Goal: Information Seeking & Learning: Understand process/instructions

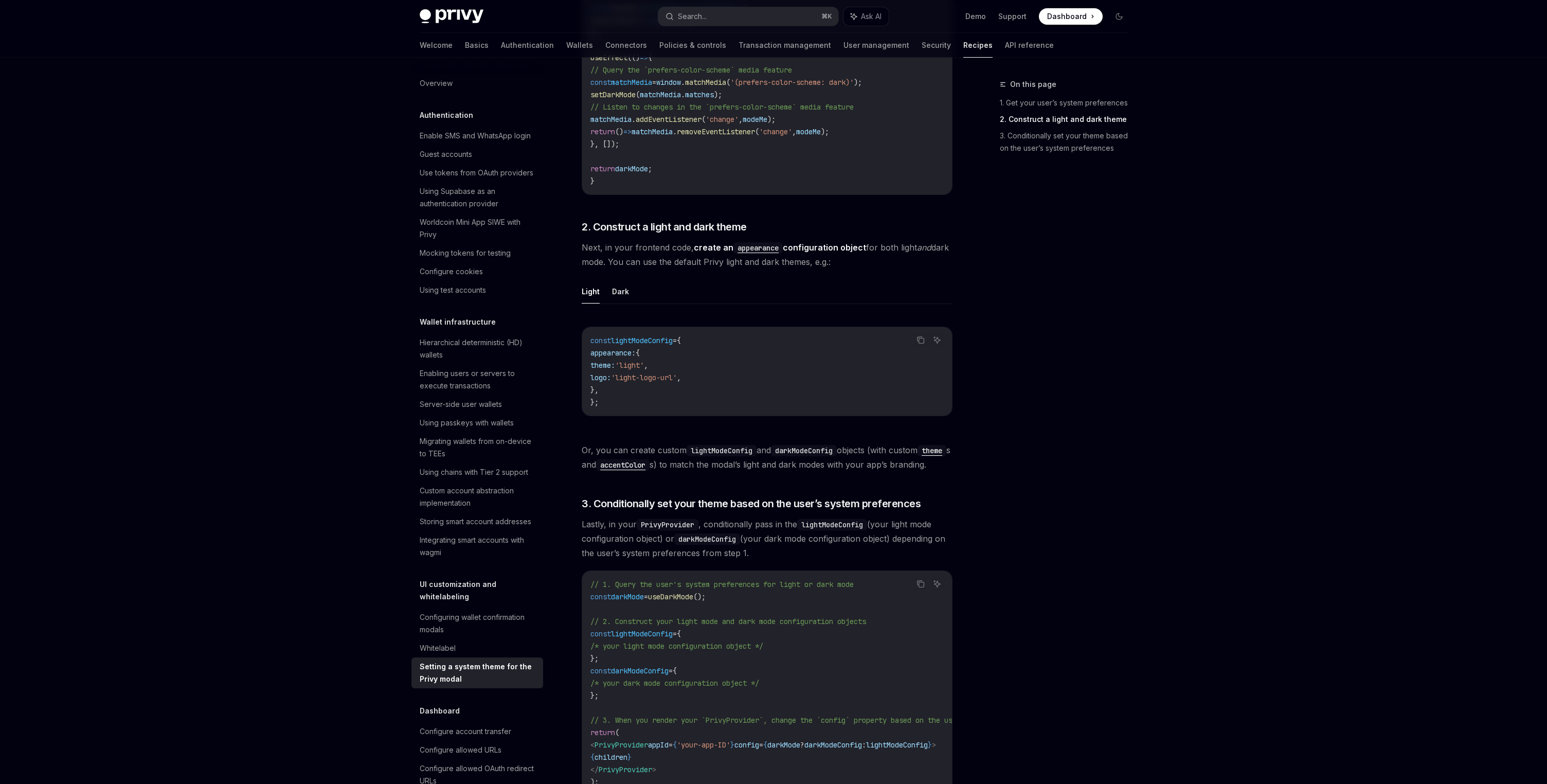
scroll to position [666, 0]
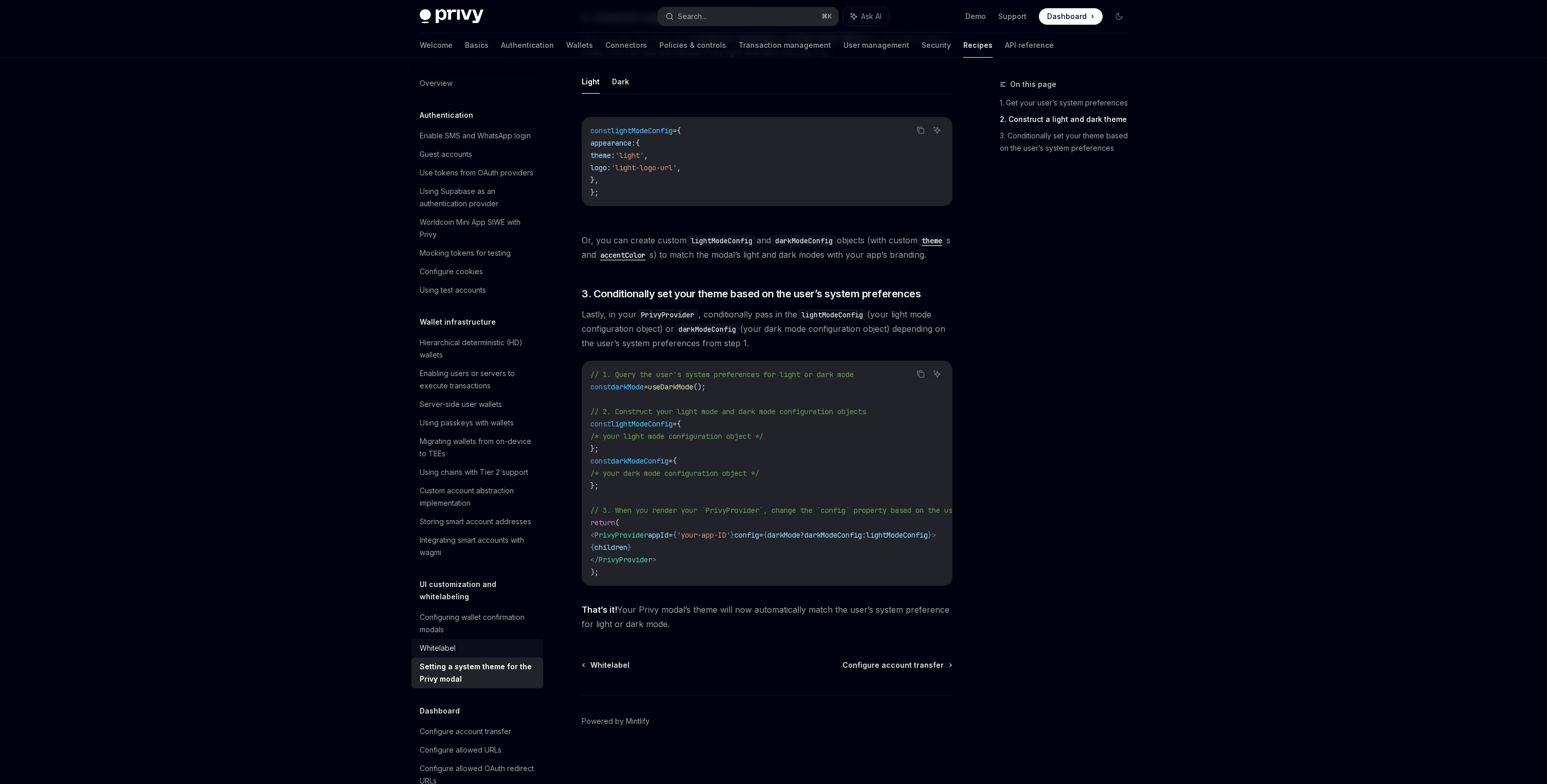
click at [477, 642] on div "Whitelabel" at bounding box center [478, 648] width 117 height 12
type textarea "*"
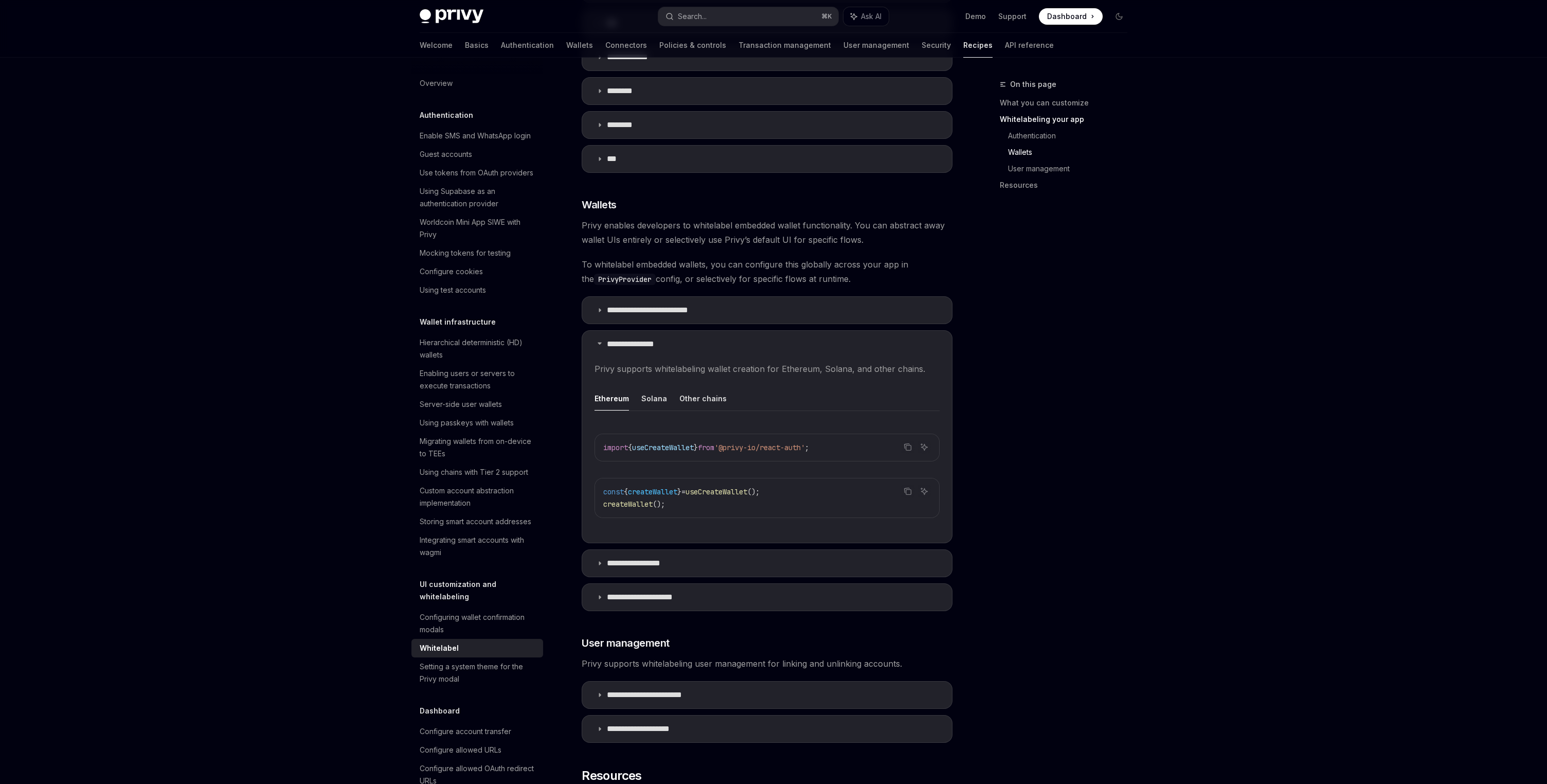
scroll to position [1029, 0]
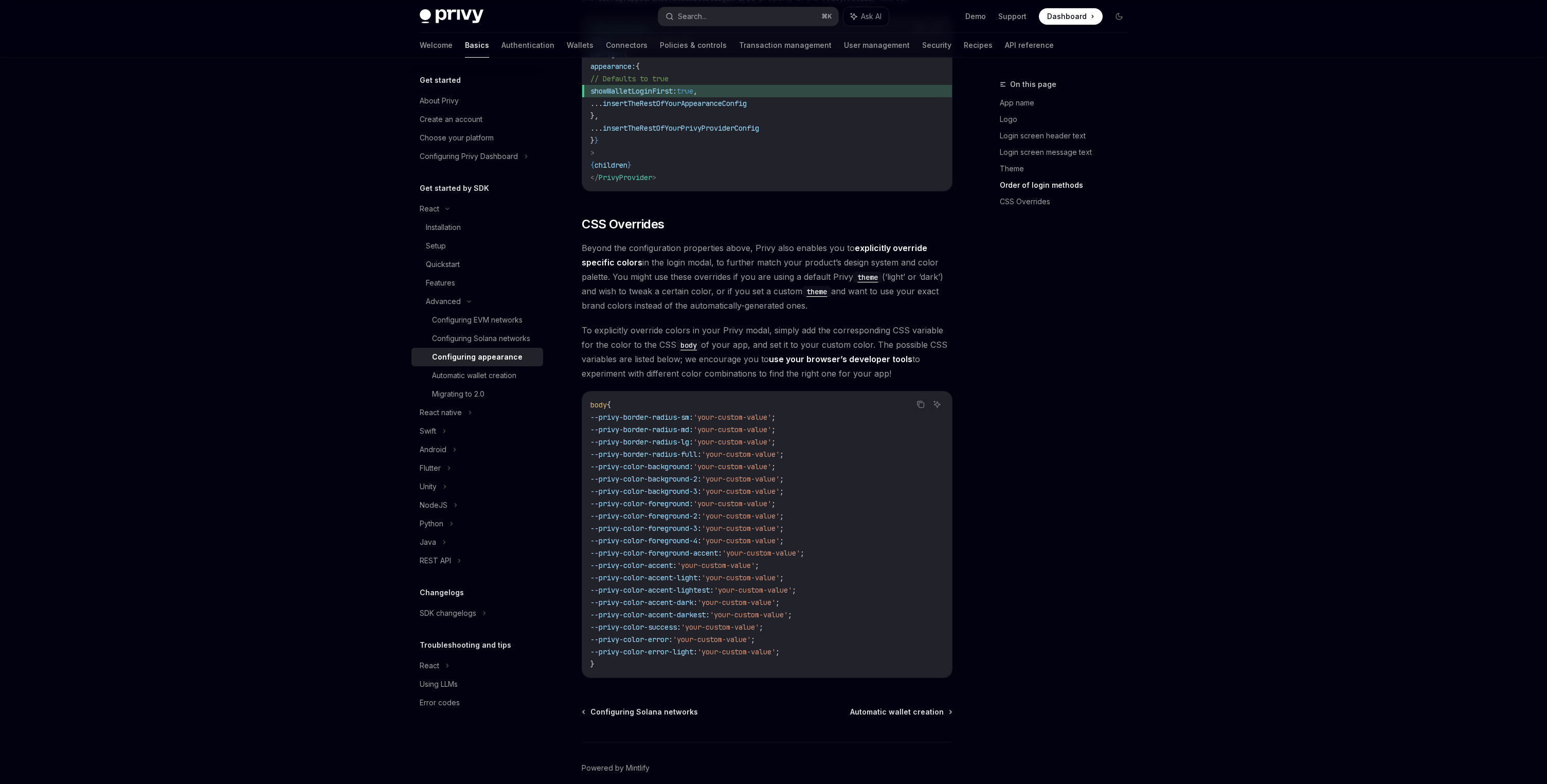
scroll to position [2265, 0]
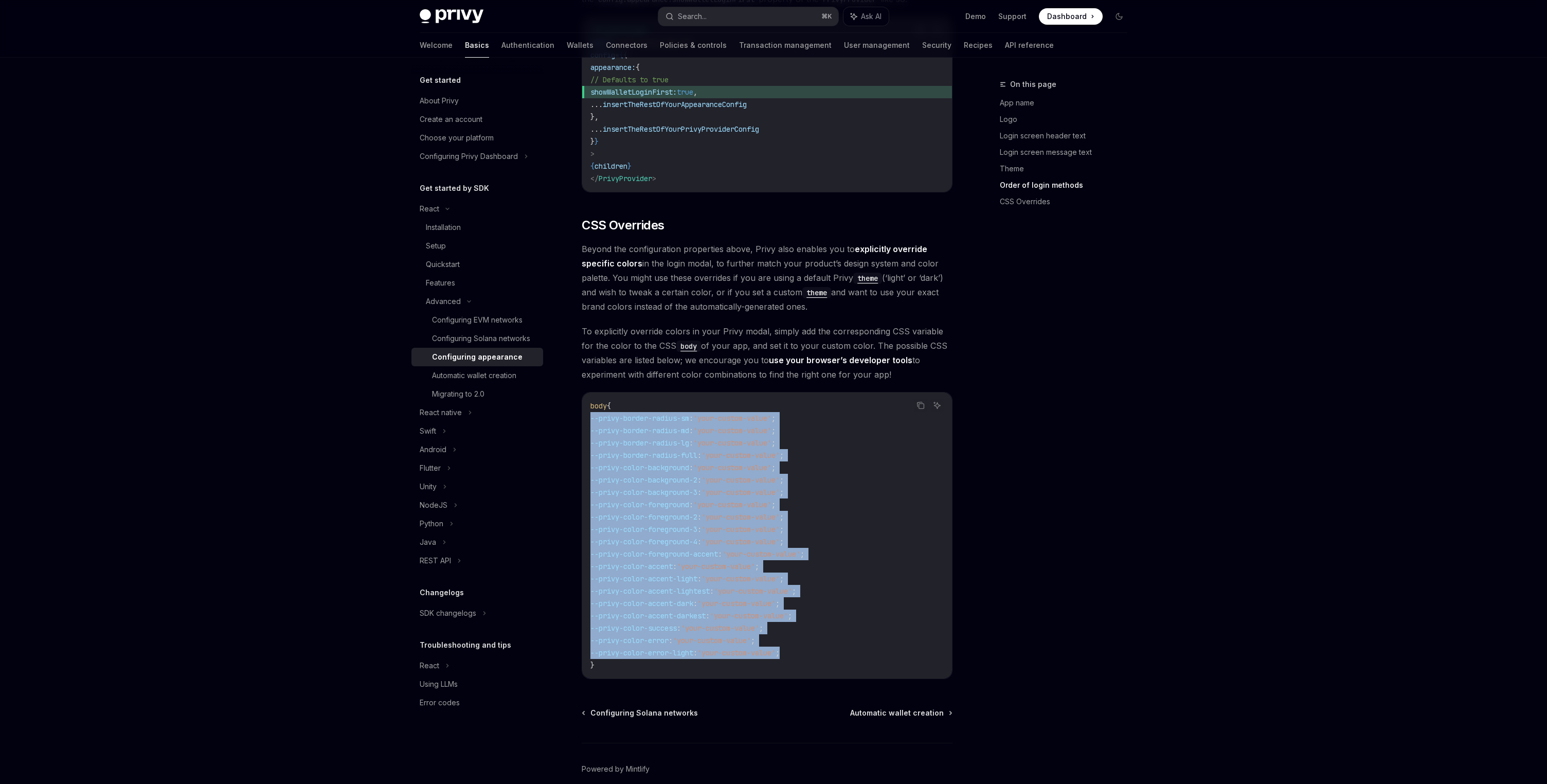
drag, startPoint x: 821, startPoint y: 626, endPoint x: 583, endPoint y: 387, distance: 337.3
click at [583, 392] on div "body { --privy-border-radius-sm : 'your-custom-value' ; --privy-border-radius-m…" at bounding box center [767, 535] width 370 height 286
copy code "--privy-border-radius-sm : 'your-custom-value' ; --privy-border-radius-md : 'yo…"
click at [697, 537] on span "--privy-color-foreground-4" at bounding box center [644, 541] width 107 height 9
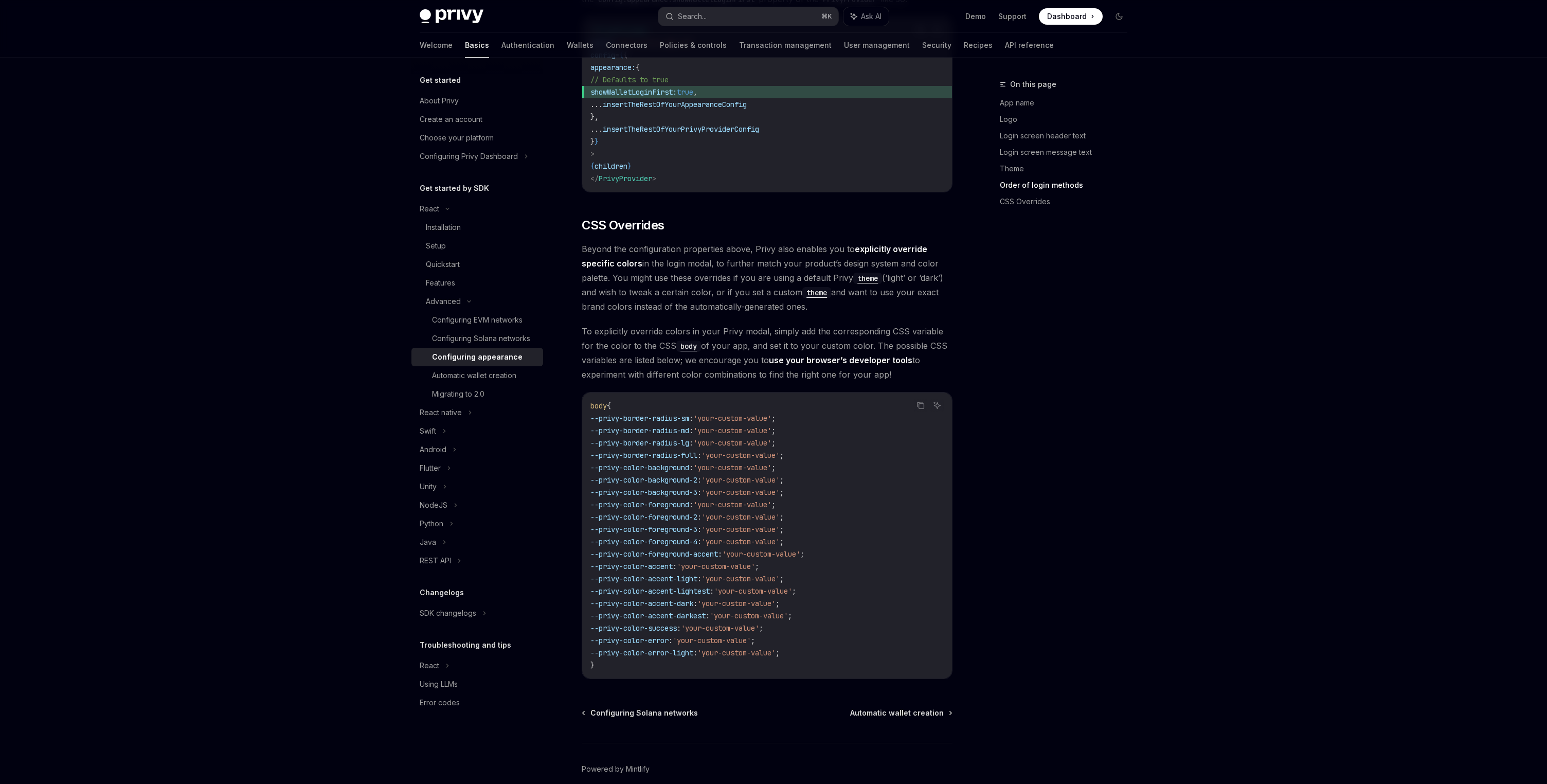
click at [697, 537] on span "--privy-color-foreground-4" at bounding box center [644, 541] width 107 height 9
click at [766, 457] on code "body { --privy-border-radius-sm : 'your-custom-value' ; --privy-border-radius-m…" at bounding box center [766, 535] width 353 height 272
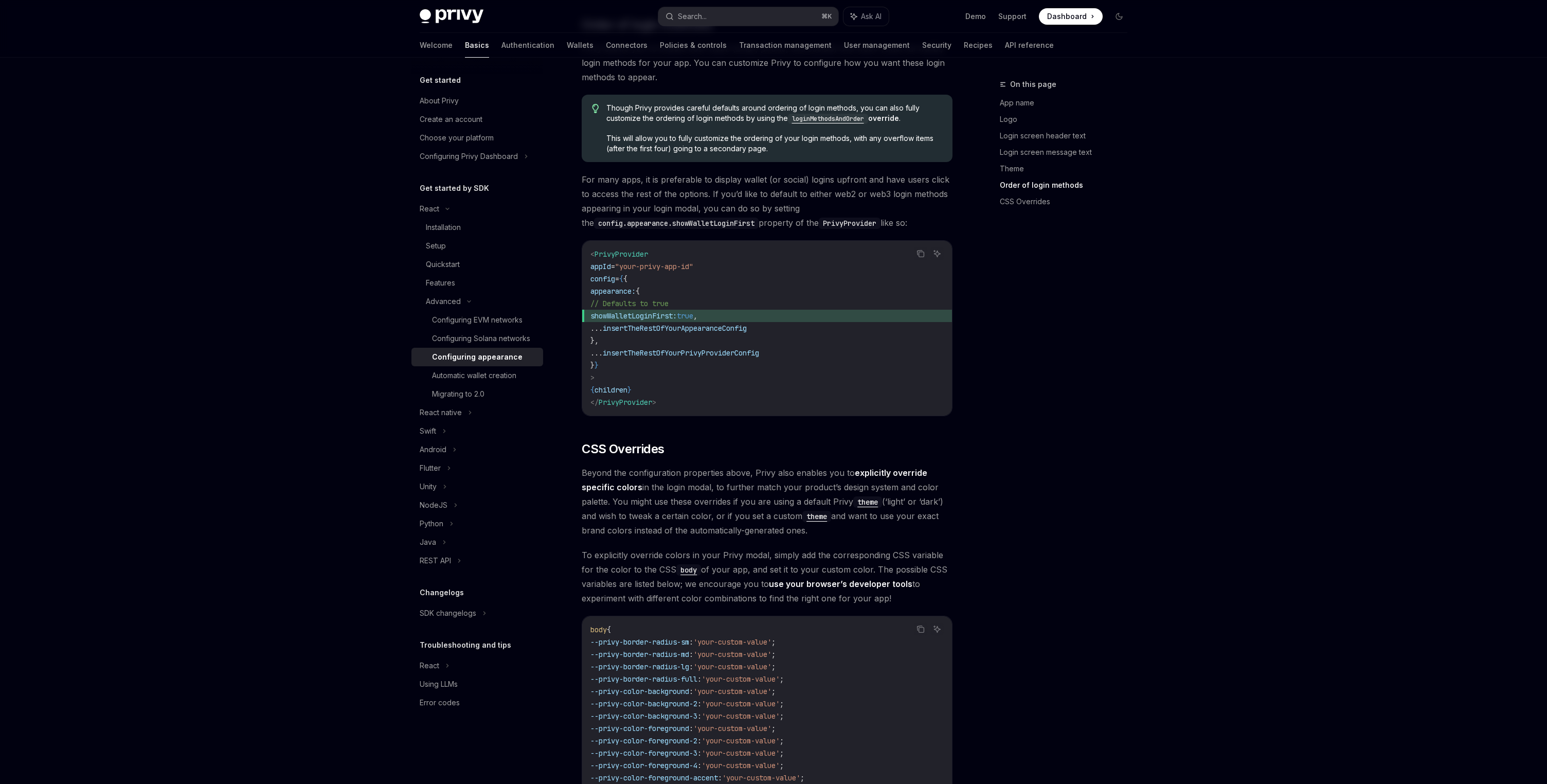
scroll to position [2031, 0]
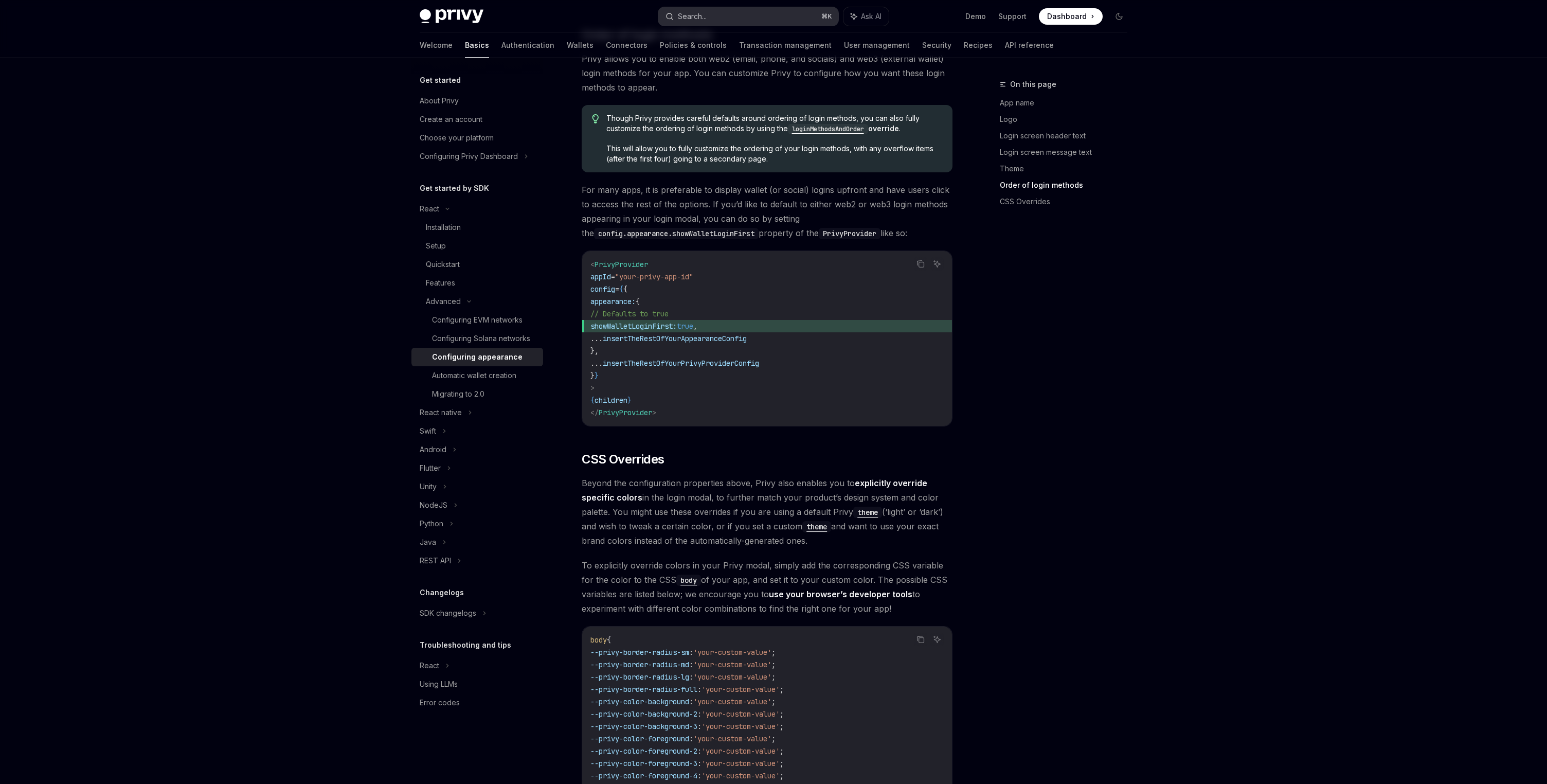
click at [740, 14] on button "Search... ⌘ K" at bounding box center [749, 16] width 180 height 18
type input "**********"
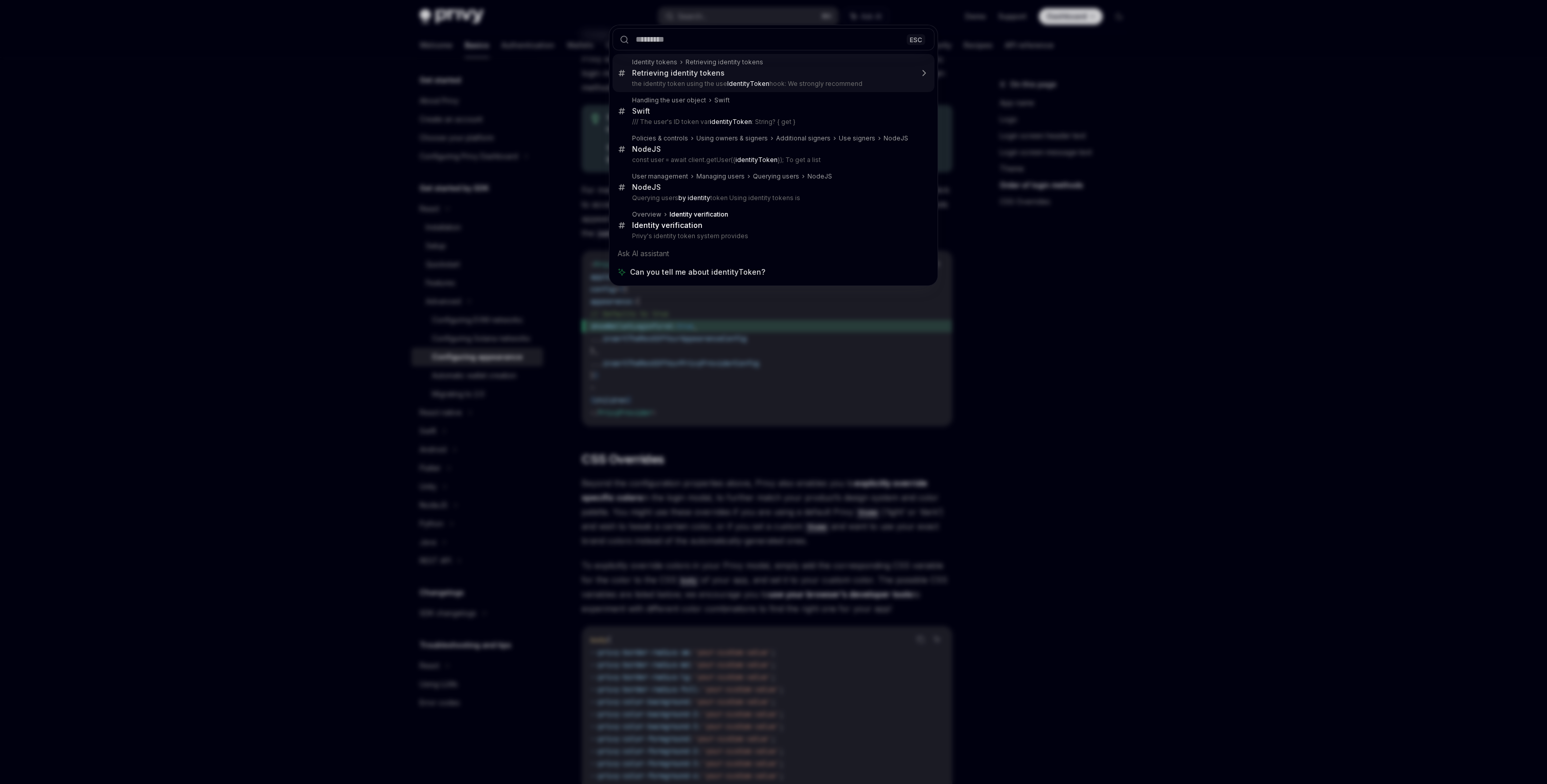
type textarea "*"
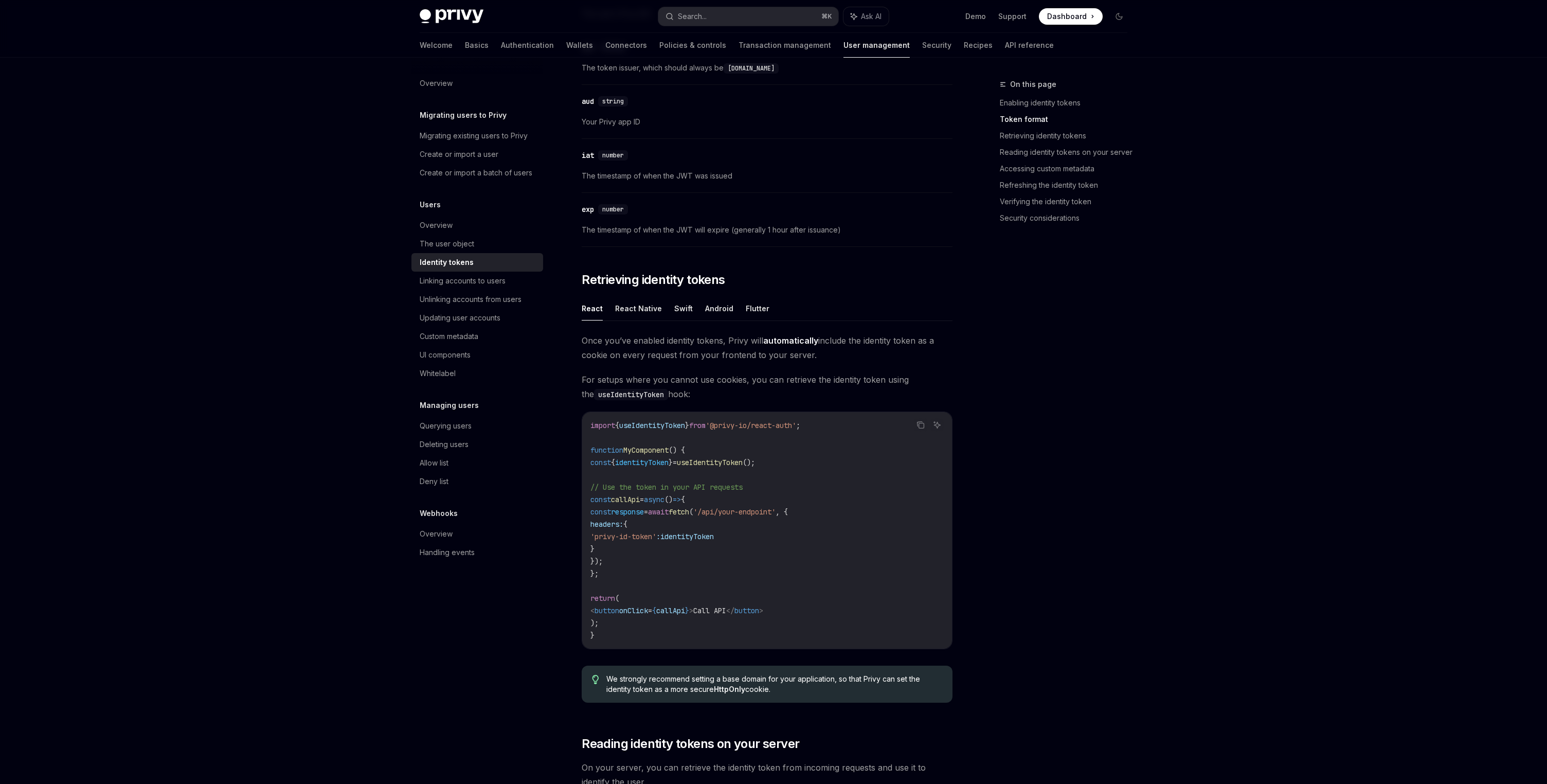
scroll to position [665, 0]
click at [737, 461] on span "useIdentityToken" at bounding box center [709, 462] width 66 height 9
copy code "const { identityToken } = useIdentityToken ();"
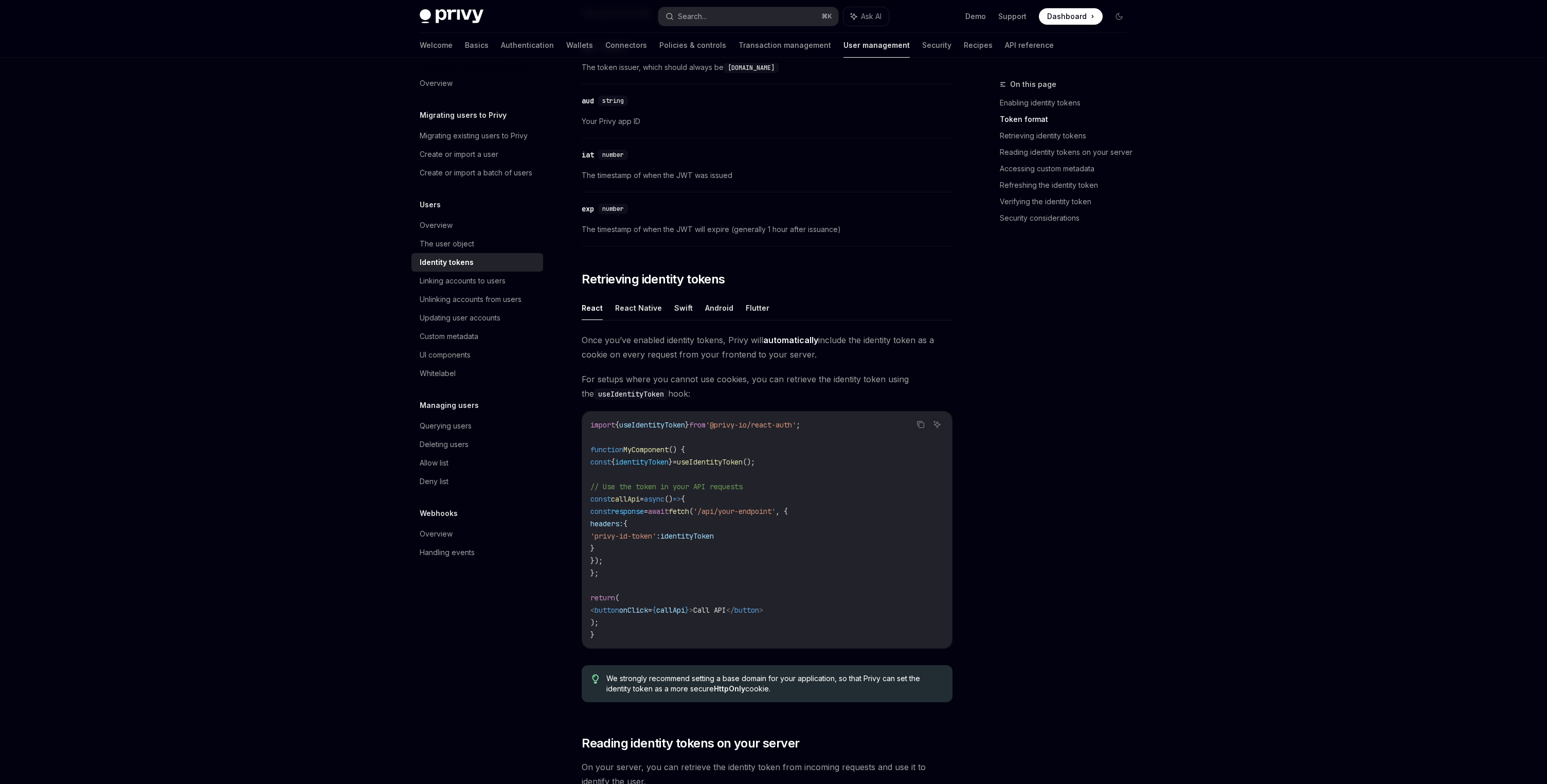
click at [872, 332] on div "React React Native Swift Android Flutter Once you’ve enabled identity tokens, P…" at bounding box center [766, 503] width 371 height 415
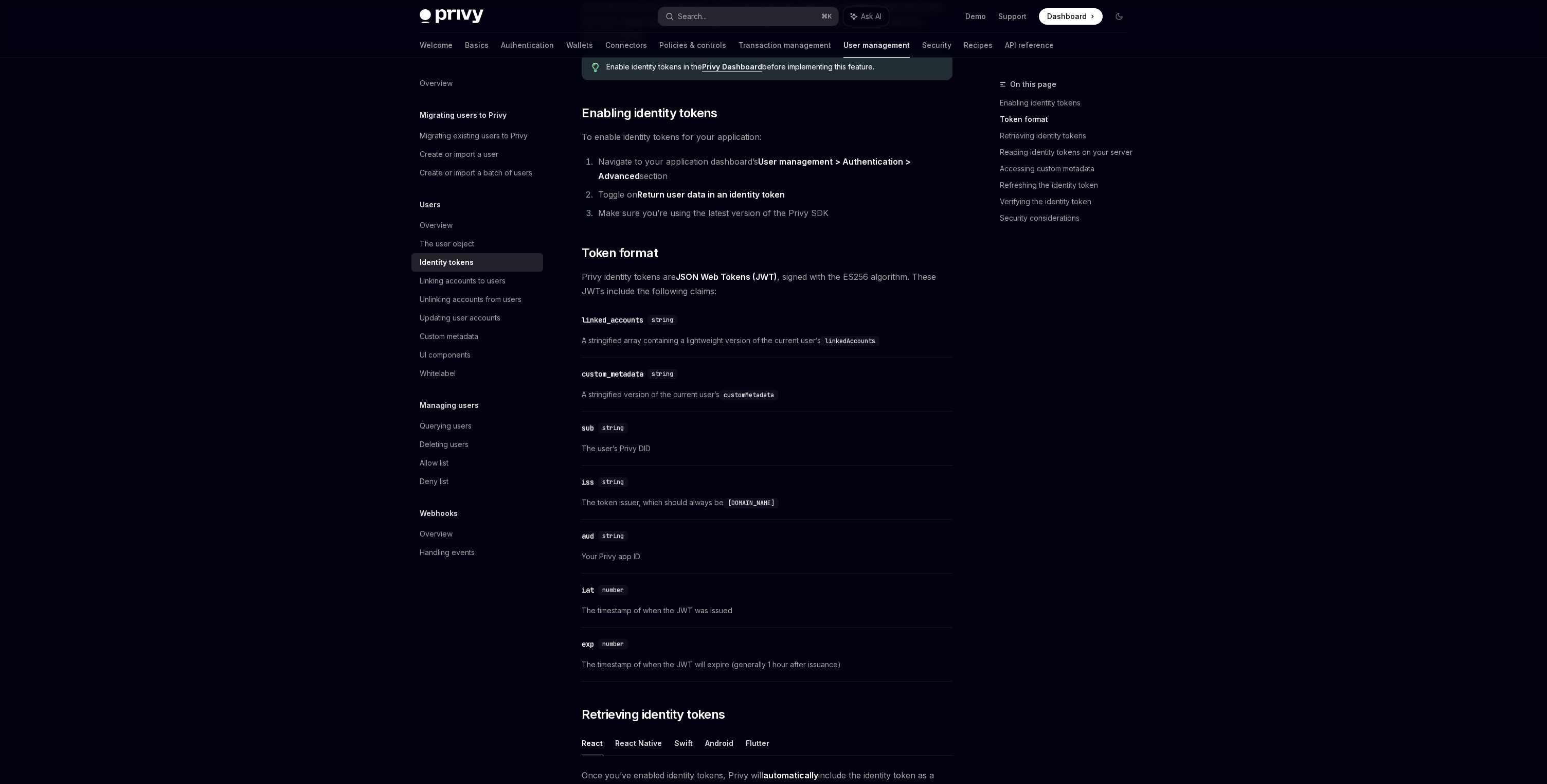
scroll to position [0, 0]
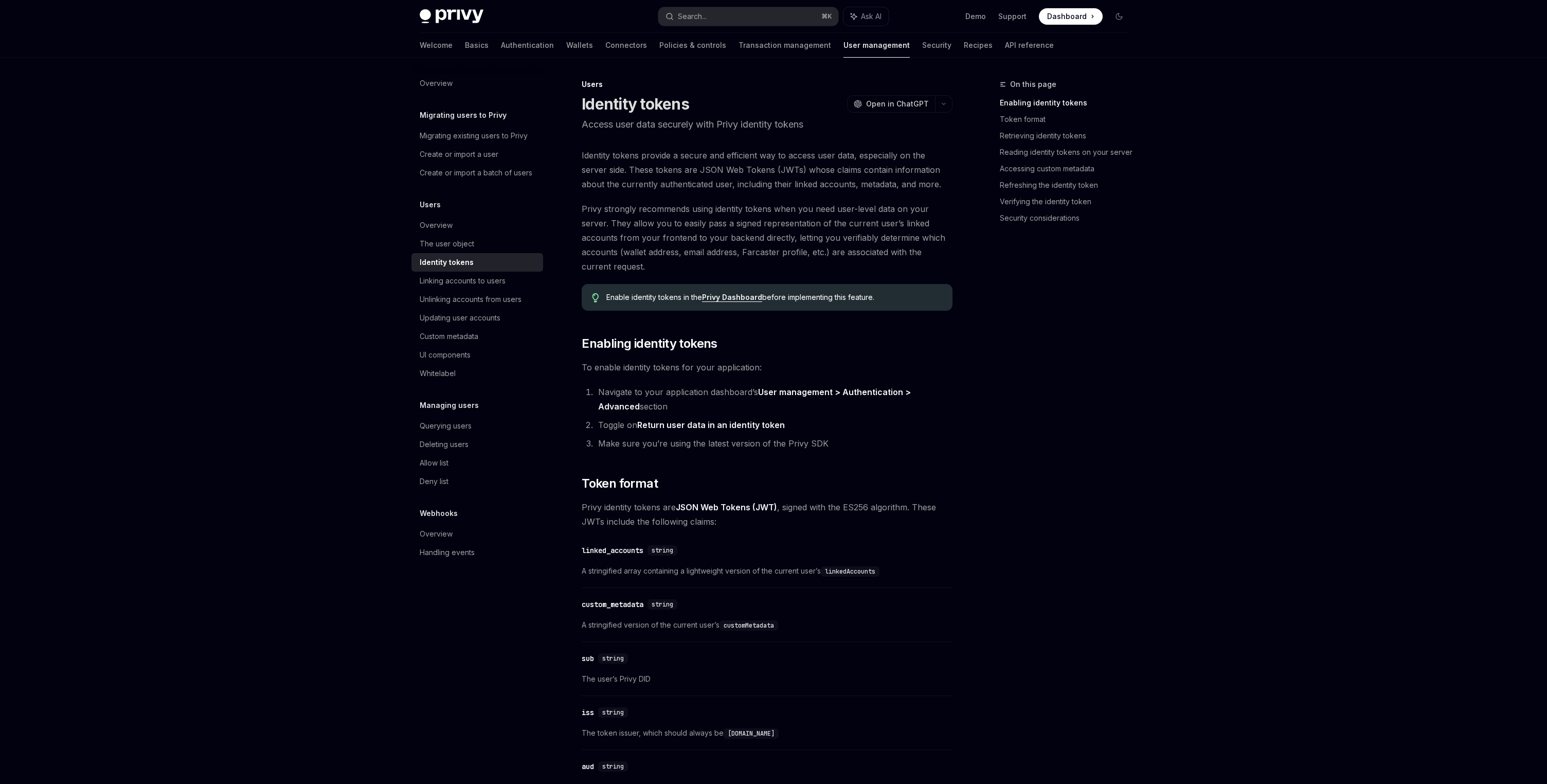
click at [911, 396] on link "User management > Authentication > Advanced" at bounding box center [754, 399] width 312 height 25
